Goal: Task Accomplishment & Management: Manage account settings

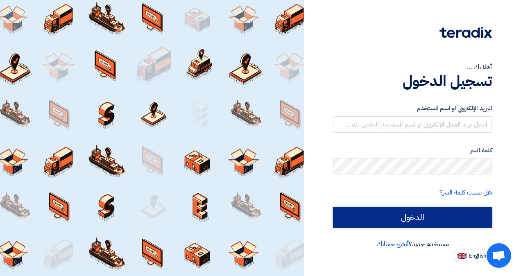
click at [409, 219] on input "الدخول" at bounding box center [412, 217] width 159 height 20
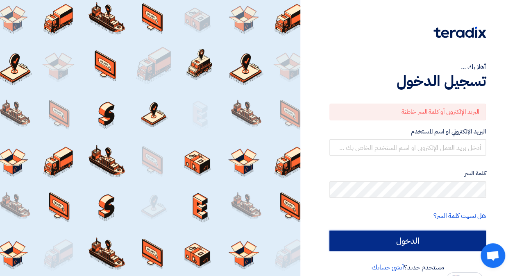
click at [397, 242] on input "الدخول" at bounding box center [407, 241] width 157 height 20
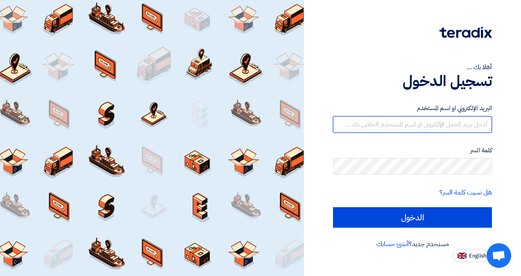
type input "[EMAIL_ADDRESS][DOMAIN_NAME]"
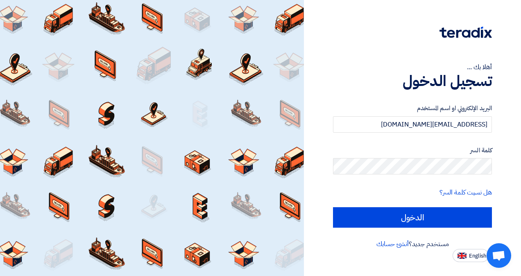
click at [332, 5] on div "أهلا بك ... تسجيل الدخول البريد الإلكتروني او اسم المستخدم [EMAIL_ADDRESS][DOMA…" at bounding box center [412, 131] width 205 height 262
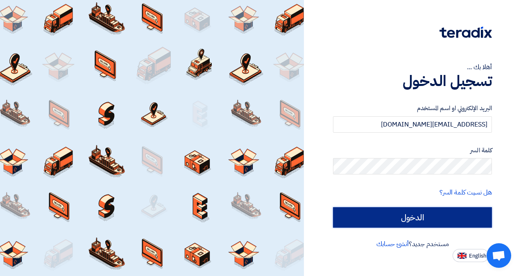
click at [387, 217] on input "الدخول" at bounding box center [412, 217] width 159 height 20
type input "Sign in"
